Goal: Transaction & Acquisition: Book appointment/travel/reservation

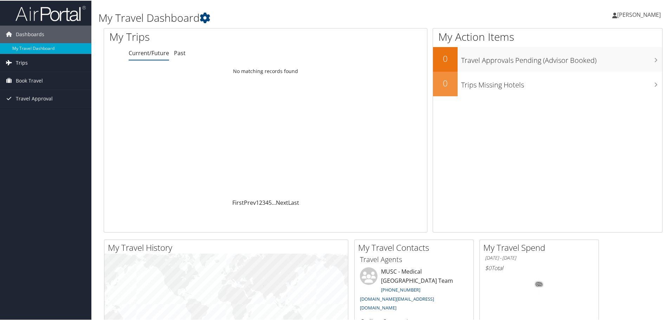
click at [17, 65] on span "Trips" at bounding box center [22, 62] width 12 height 18
click at [24, 105] on span "Book Travel" at bounding box center [29, 112] width 27 height 18
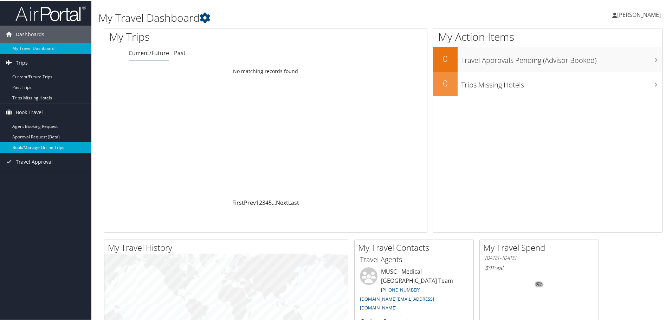
click at [39, 143] on link "Book/Manage Online Trips" at bounding box center [45, 147] width 91 height 11
